Goal: Task Accomplishment & Management: Manage account settings

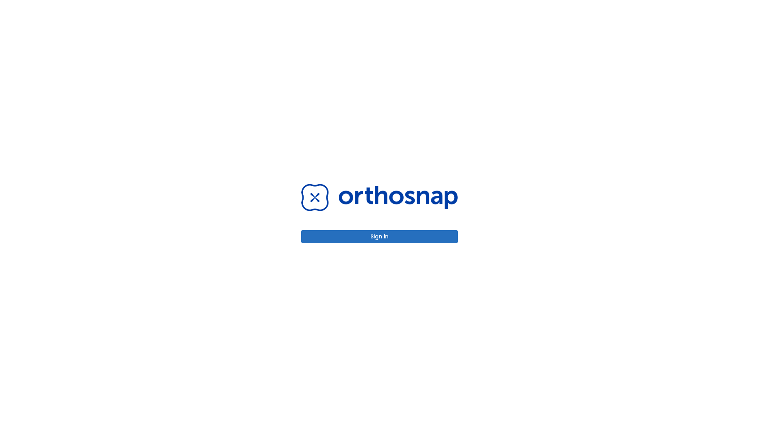
click at [379, 236] on button "Sign in" at bounding box center [379, 236] width 156 height 13
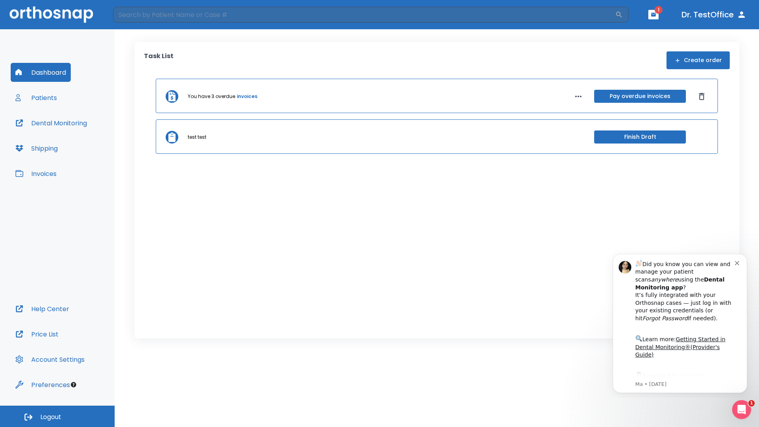
click at [57, 416] on span "Logout" at bounding box center [50, 417] width 21 height 9
